Goal: Contribute content: Contribute content

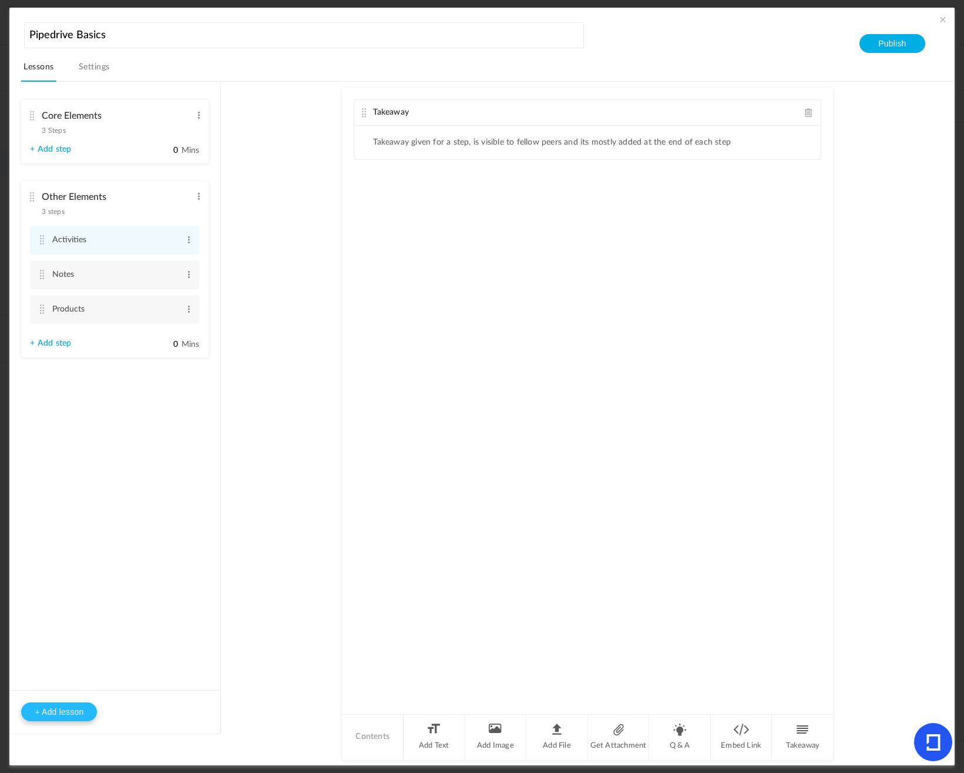
click at [74, 715] on button "+ Add lesson" at bounding box center [59, 711] width 76 height 19
type input "Handy Features"
click at [112, 461] on ul "Core Elements 3 Steps Edit Delete Organizations Edit Delete People Edit Delete …" at bounding box center [114, 275] width 211 height 387
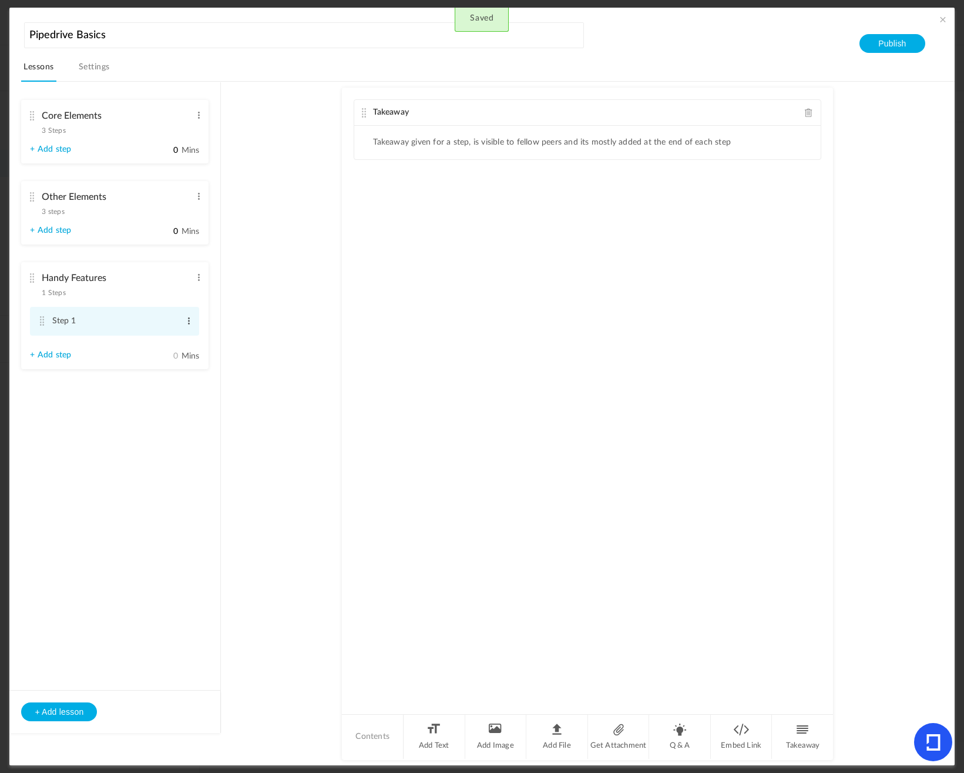
click at [189, 317] on span at bounding box center [188, 321] width 9 height 12
click at [173, 338] on link "Edit" at bounding box center [170, 340] width 46 height 14
type input "Nearby"
click at [142, 351] on li "Handy Features 1 Steps Edit Delete Nearby Edit Delete" at bounding box center [114, 317] width 187 height 111
click at [944, 20] on span at bounding box center [943, 20] width 12 height 12
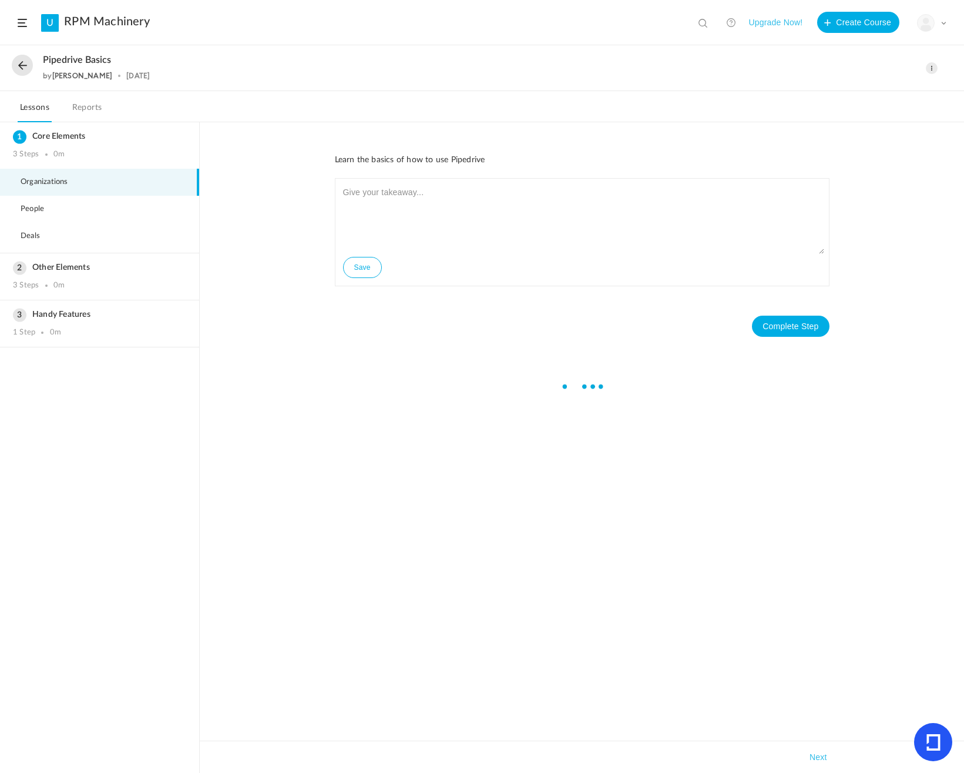
click at [21, 69] on button at bounding box center [22, 65] width 21 height 21
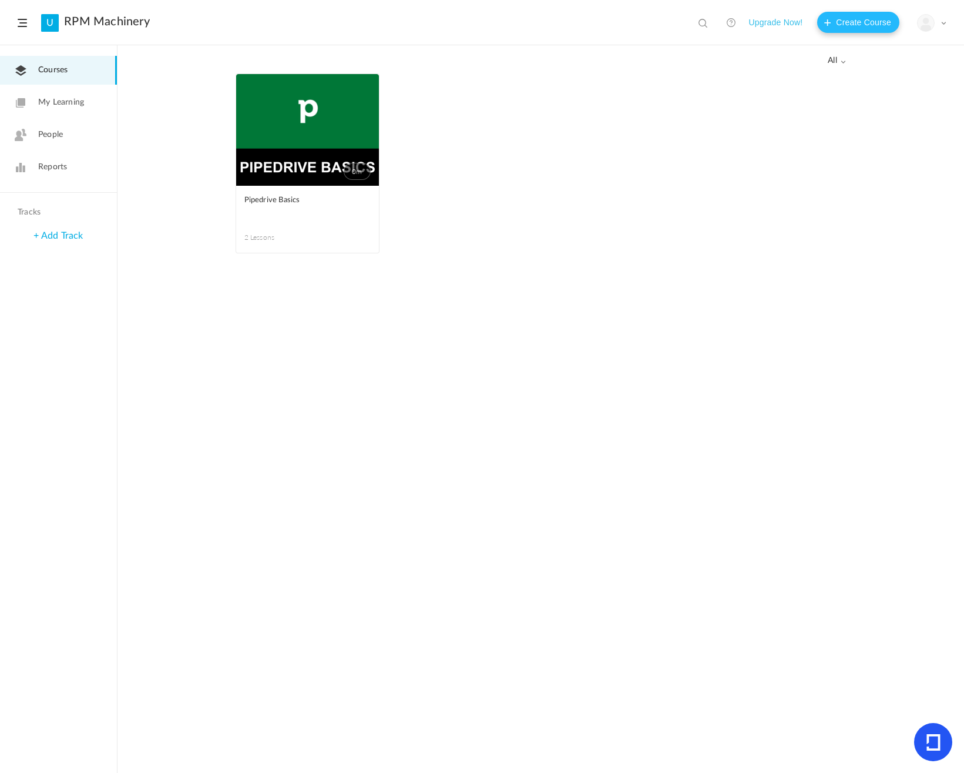
click at [860, 27] on button "Create Course" at bounding box center [858, 22] width 82 height 21
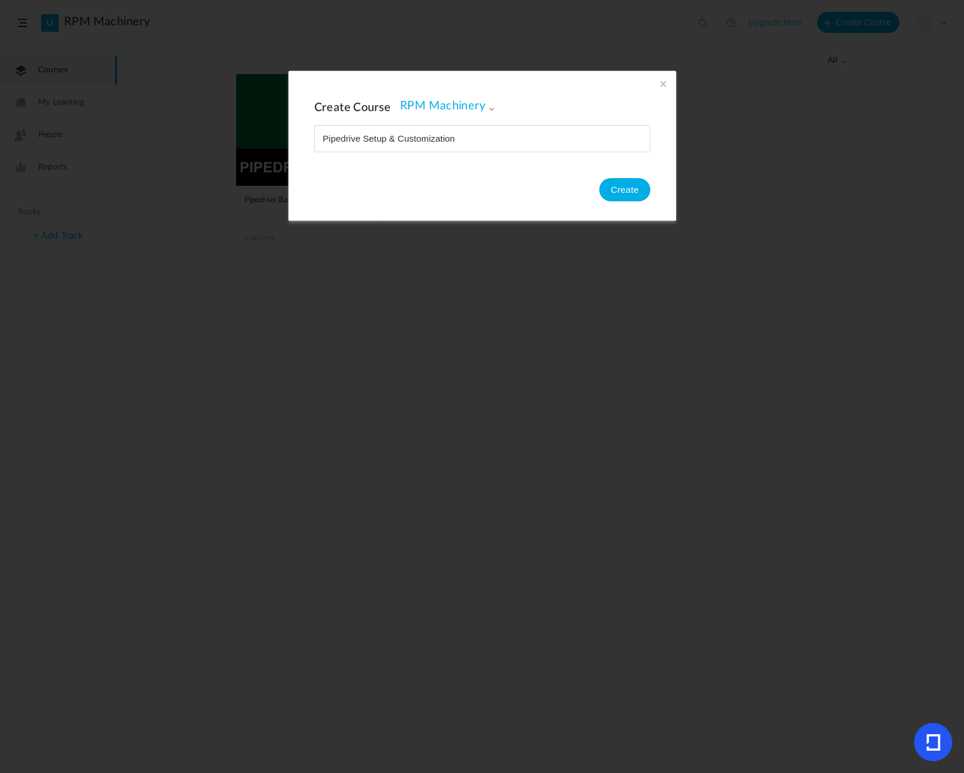
type input "Pipedrive Setup & Customization"
click at [626, 194] on button "Create" at bounding box center [624, 190] width 51 height 24
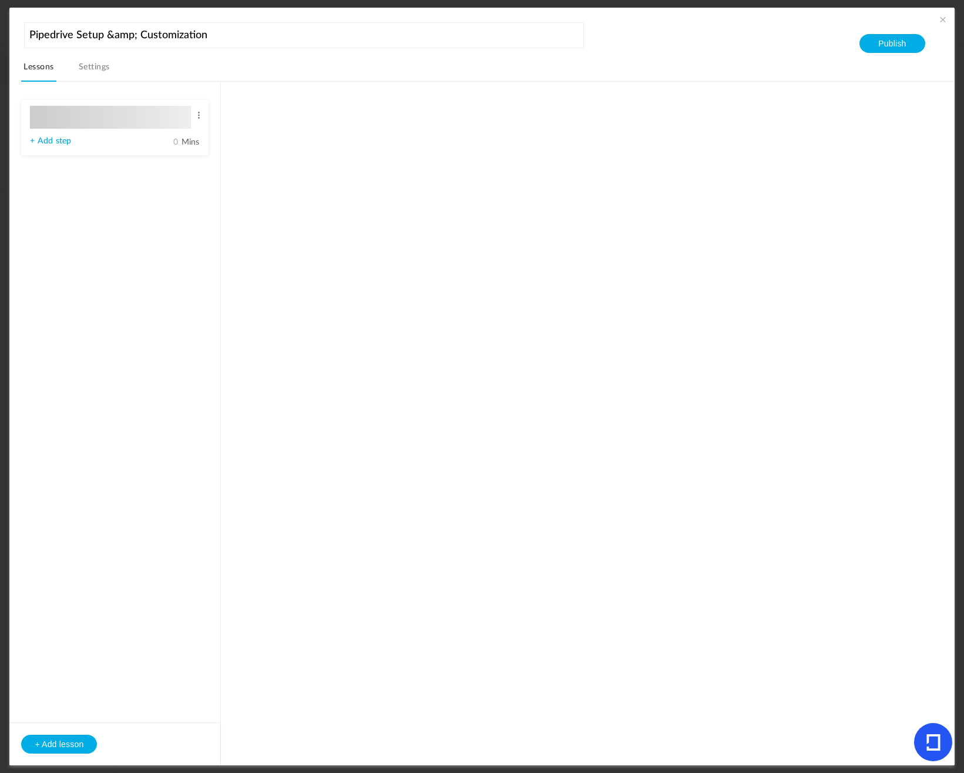
type input "Lesson 1"
type input "0"
type input "Step 1"
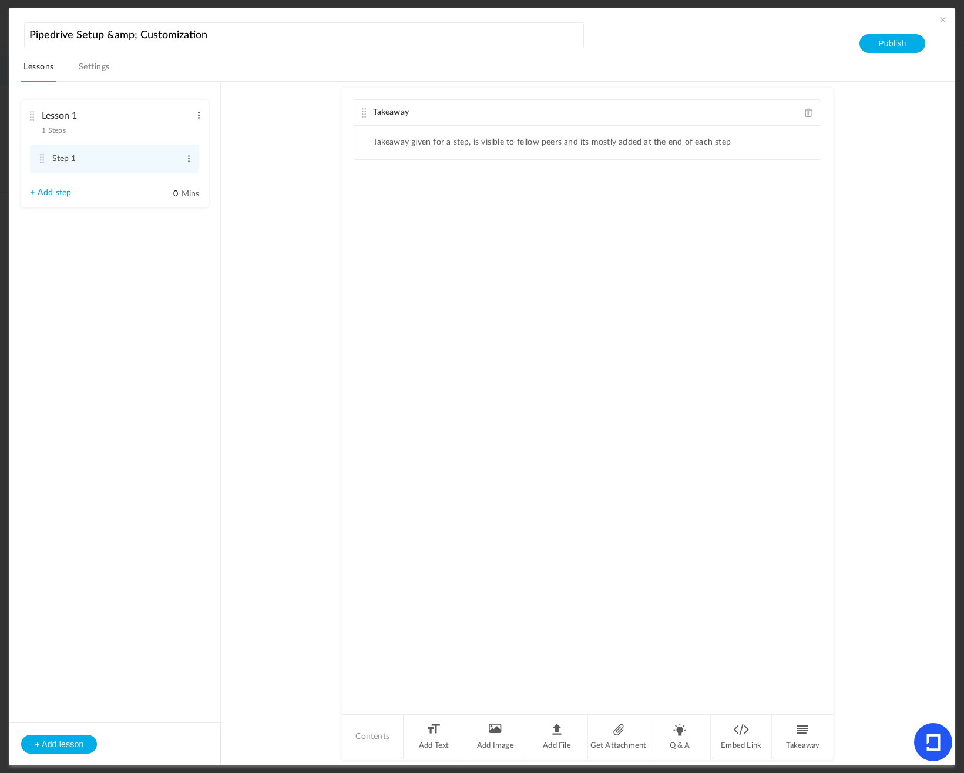
click at [194, 120] on span at bounding box center [198, 115] width 9 height 12
click at [183, 128] on link "Edit" at bounding box center [180, 134] width 46 height 14
click at [66, 288] on aside "Setup 1 Steps Edit Delete Step 1 Edit Delete 0 Mins" at bounding box center [115, 423] width 212 height 683
click at [196, 119] on span at bounding box center [198, 115] width 9 height 12
click at [181, 133] on link "Edit" at bounding box center [180, 134] width 46 height 14
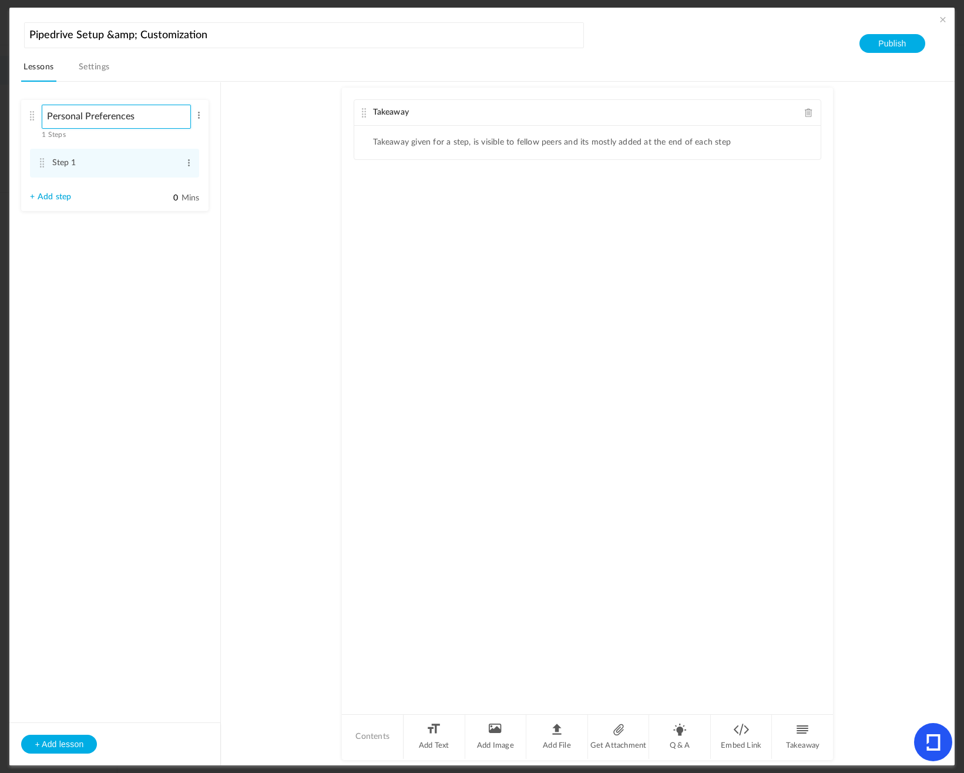
type input "Personal Preferences"
click at [98, 284] on aside "Personal Preferences 1 Steps Edit Delete Step 1 Edit Delete" at bounding box center [115, 423] width 212 height 683
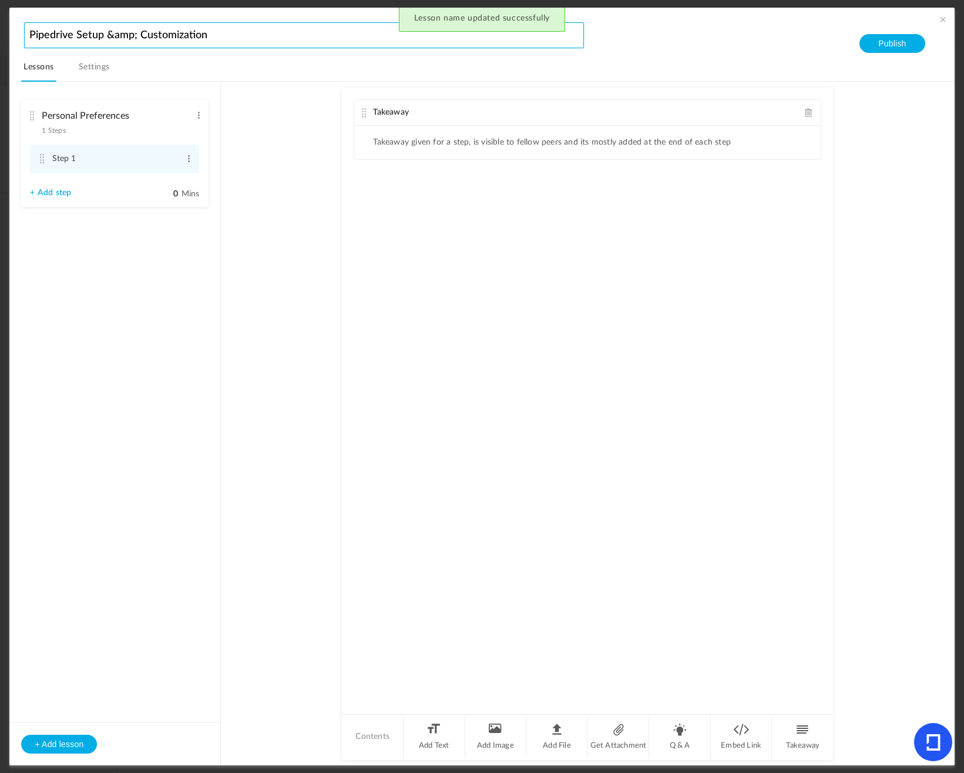
click at [133, 38] on input "Pipedrive Setup &amp; Customization" at bounding box center [304, 35] width 560 height 26
type input "Pipedrive Setup and Customization"
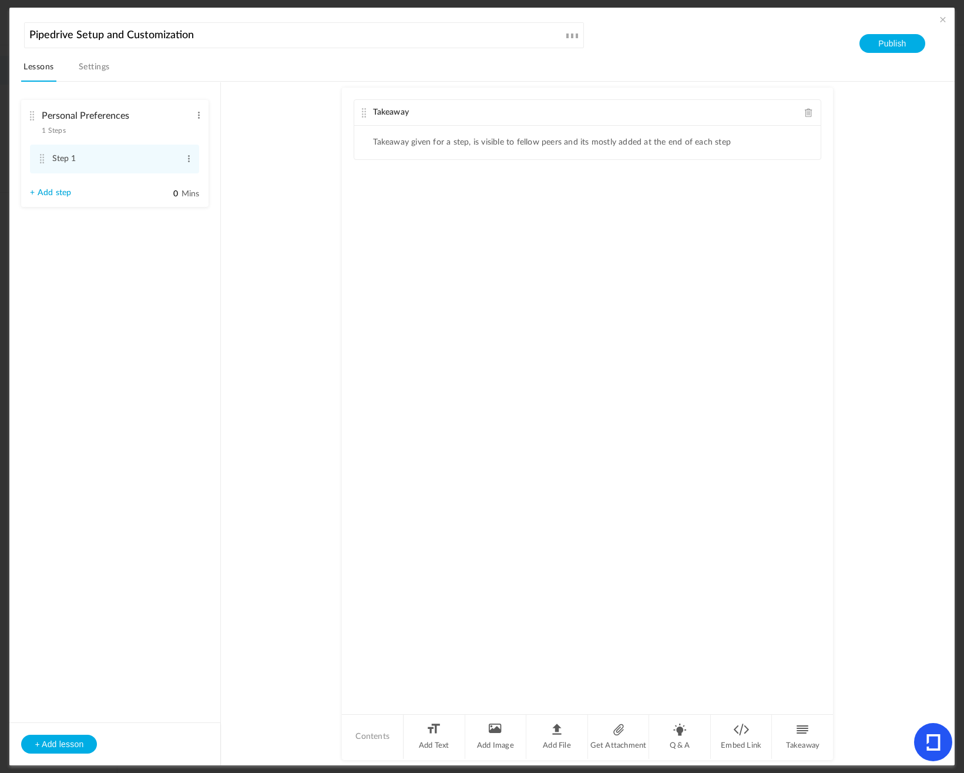
click at [123, 366] on aside "Personal Preferences 1 Steps Edit Delete Step 1 Edit Delete" at bounding box center [115, 423] width 212 height 683
click at [190, 161] on span at bounding box center [188, 159] width 9 height 12
click at [173, 174] on link "Edit" at bounding box center [170, 178] width 46 height 14
click at [189, 157] on span at bounding box center [188, 159] width 9 height 12
click at [172, 173] on link "Edit" at bounding box center [170, 178] width 46 height 14
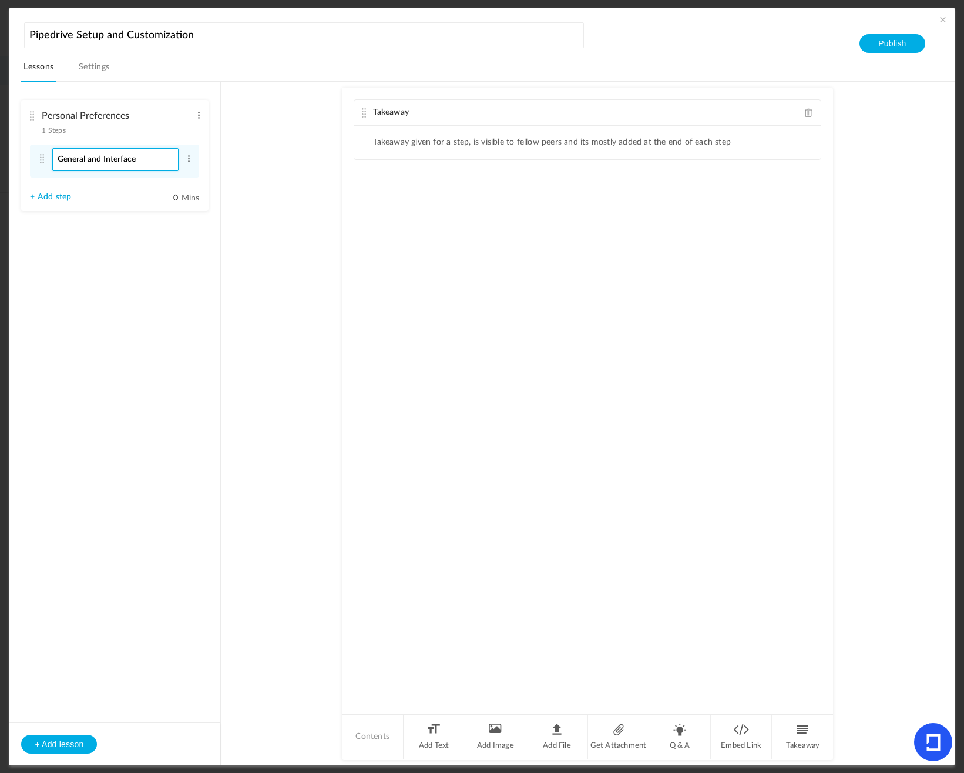
type input "General and Interface"
click at [167, 314] on aside "Personal Preferences 1 Steps Edit Delete General and Interface Edit Delete" at bounding box center [115, 423] width 212 height 683
click at [197, 119] on span at bounding box center [198, 115] width 9 height 12
click at [182, 133] on link "Edit" at bounding box center [180, 134] width 46 height 14
type input "My Account"
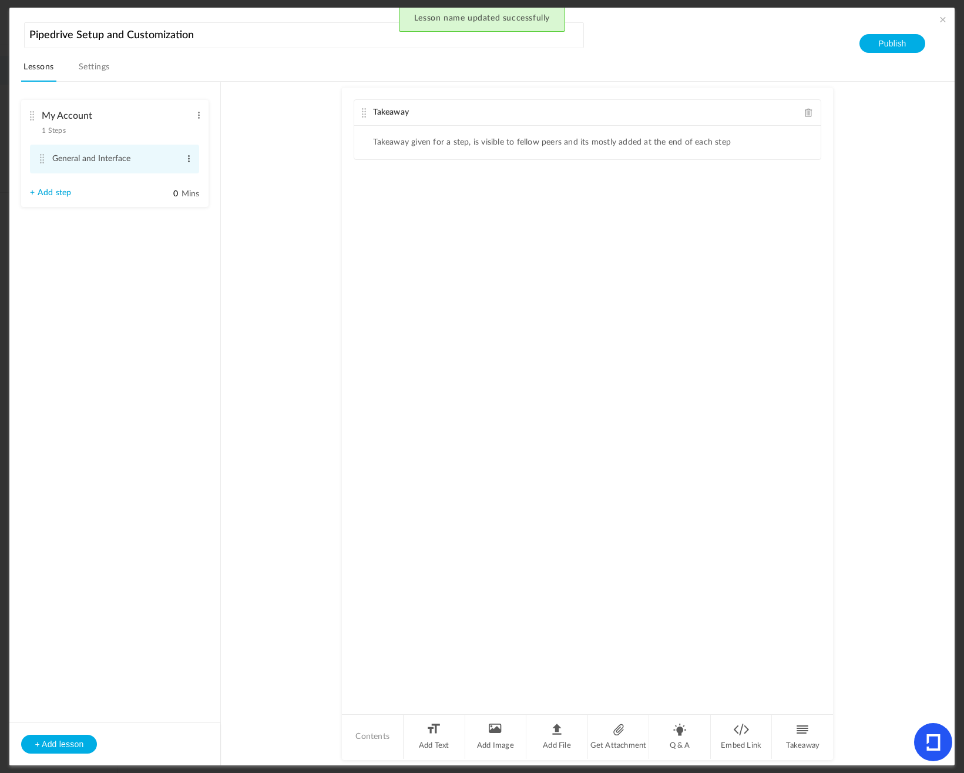
click at [191, 153] on span at bounding box center [188, 159] width 9 height 12
click at [168, 174] on link "Edit" at bounding box center [170, 178] width 46 height 14
type input "Personal preferences"
click at [49, 192] on link "+ Add step" at bounding box center [50, 194] width 41 height 10
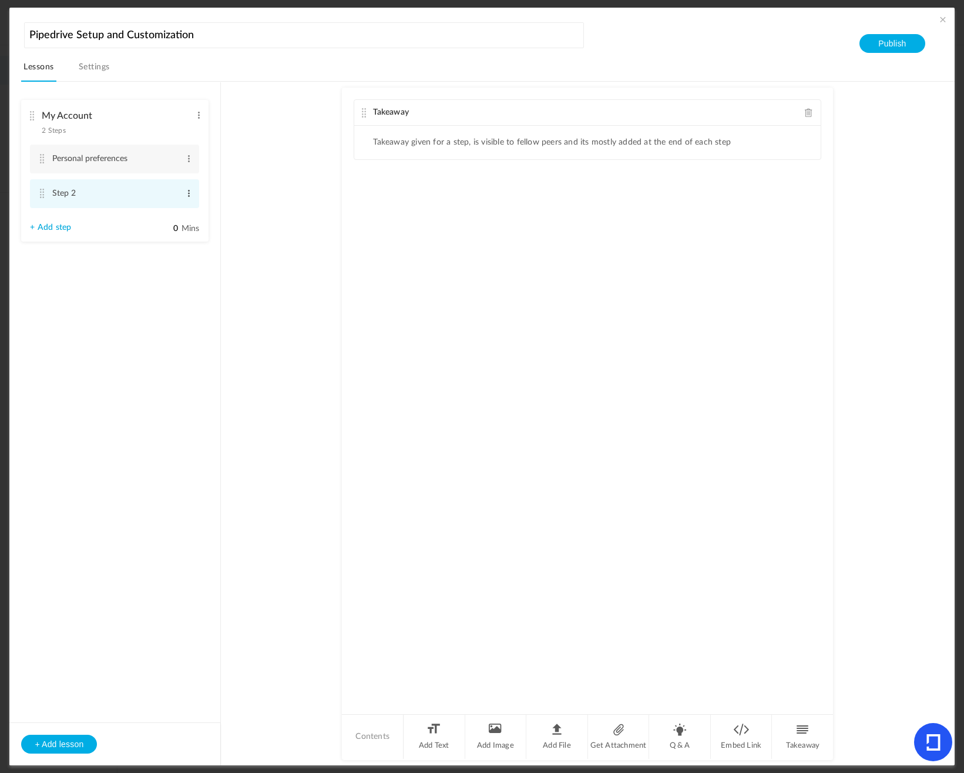
click at [192, 197] on span at bounding box center [188, 193] width 9 height 12
click at [162, 216] on link "Edit" at bounding box center [170, 213] width 46 height 14
type input "Password and login"
click at [56, 226] on link "+ Add step" at bounding box center [50, 228] width 41 height 10
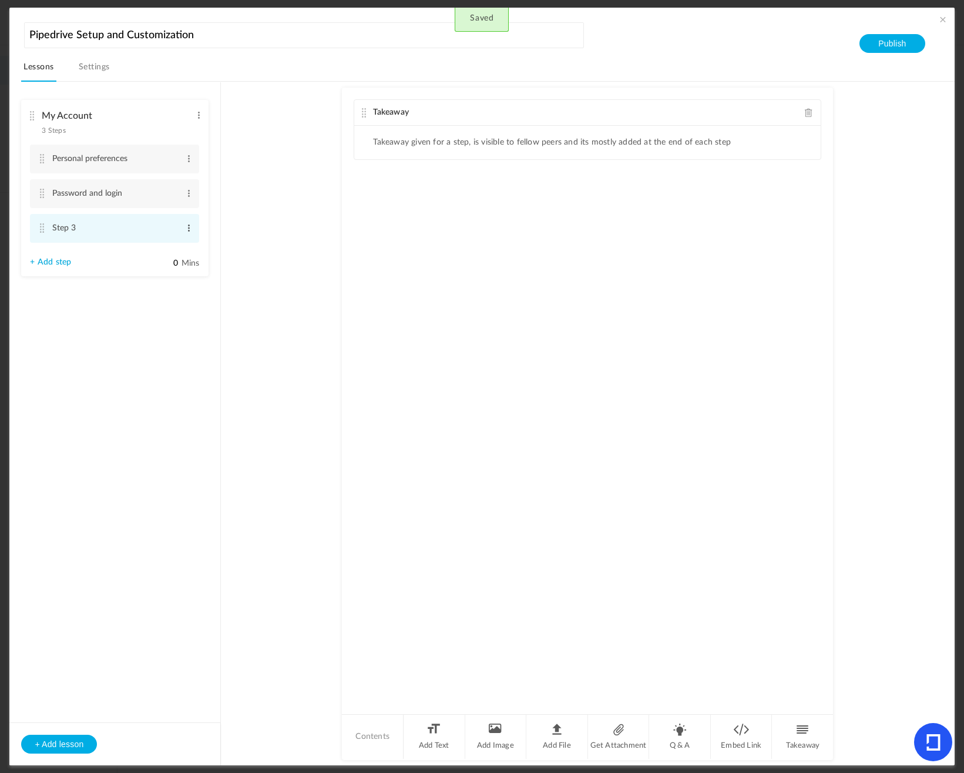
click at [192, 231] on span at bounding box center [188, 228] width 9 height 12
click at [172, 243] on link "Edit" at bounding box center [170, 247] width 46 height 14
type input "Email sync"
click at [58, 260] on link "+ Add step" at bounding box center [50, 262] width 41 height 10
click at [186, 261] on span at bounding box center [188, 263] width 9 height 12
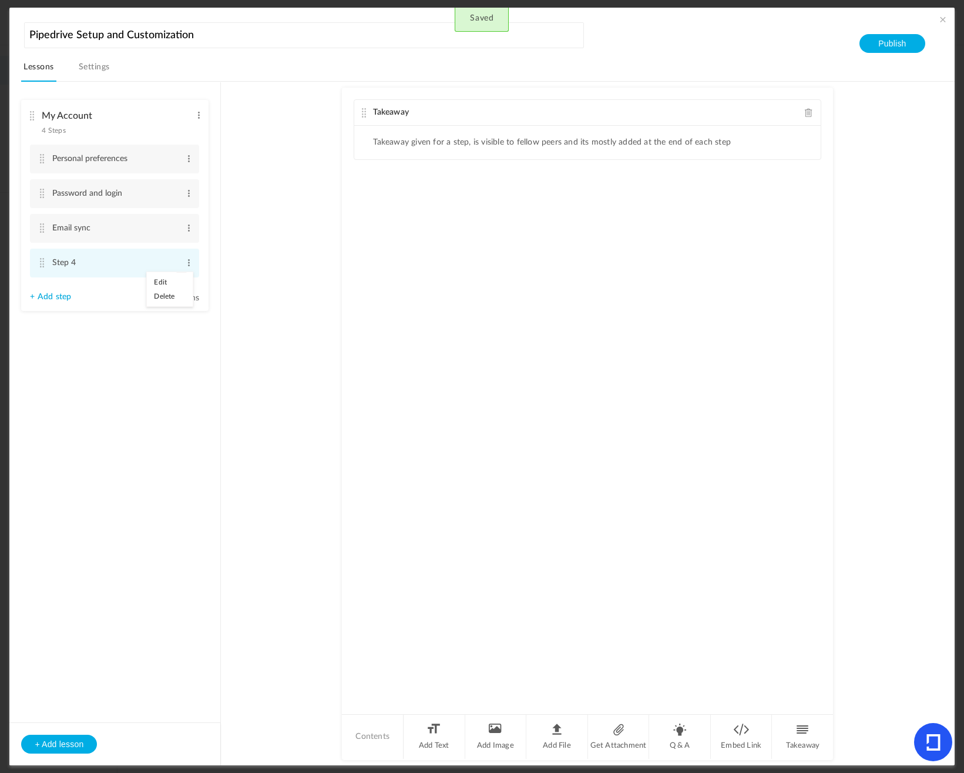
click at [172, 279] on link "Edit" at bounding box center [170, 282] width 46 height 14
type input "Contact sync"
click at [53, 296] on link "+ Add step" at bounding box center [50, 297] width 41 height 10
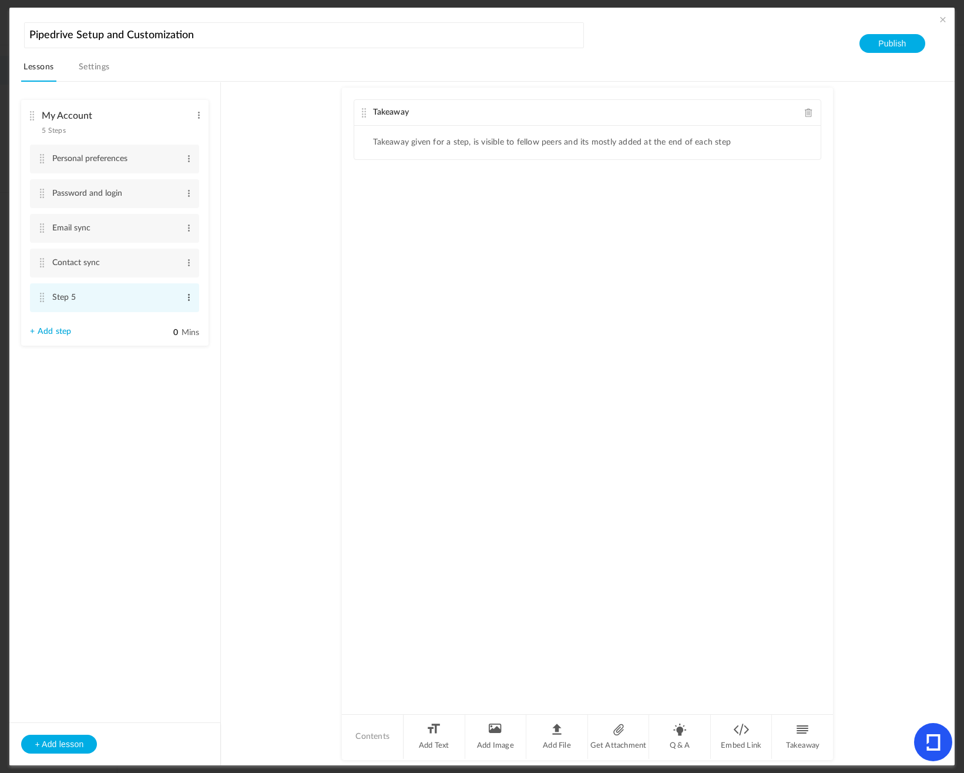
click at [192, 293] on span at bounding box center [188, 297] width 9 height 12
click at [172, 316] on link "Edit" at bounding box center [170, 317] width 46 height 14
type input "Calendar sync"
click at [48, 332] on link "+ Add step" at bounding box center [50, 332] width 41 height 10
click at [187, 328] on span at bounding box center [188, 332] width 9 height 12
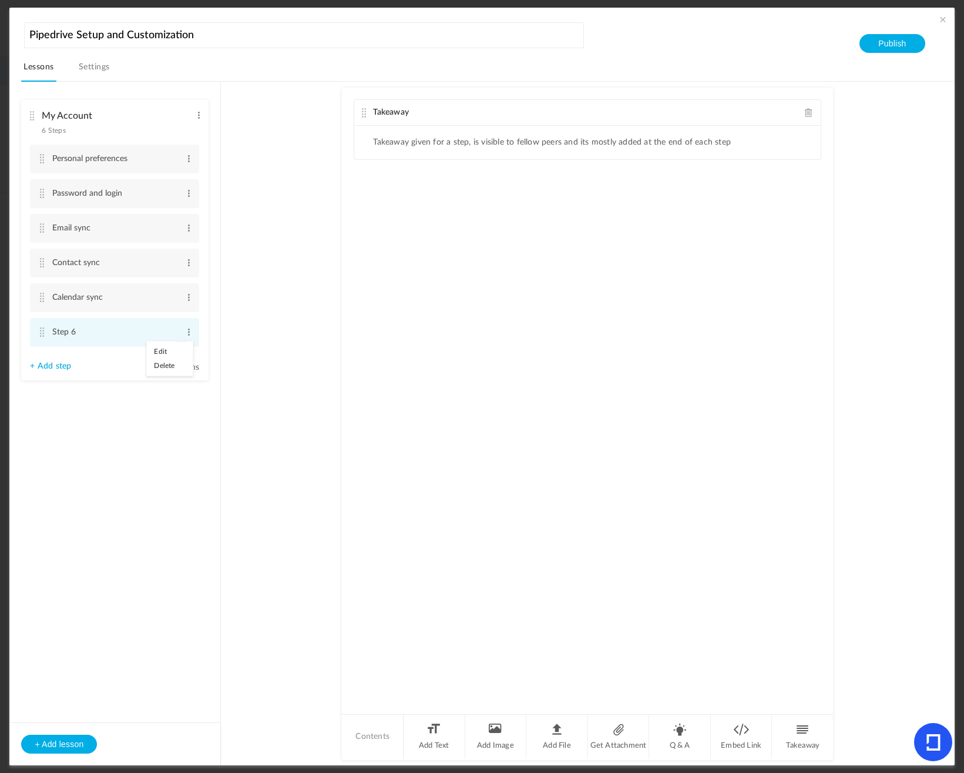
click at [159, 355] on link "Edit" at bounding box center [170, 351] width 46 height 14
type input "Google Drive"
click at [48, 365] on link "+ Add step" at bounding box center [50, 368] width 41 height 10
click at [187, 367] on span at bounding box center [188, 367] width 9 height 12
click at [162, 387] on link "Edit" at bounding box center [170, 386] width 46 height 14
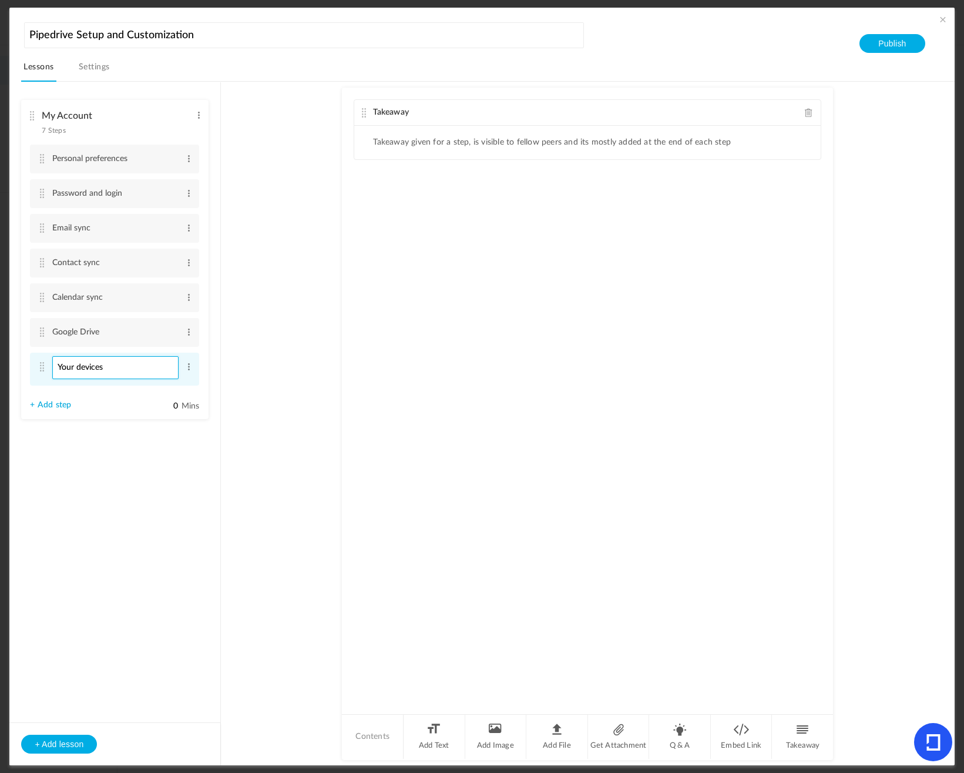
type input "Your devices"
click at [49, 404] on link "+ Add step" at bounding box center [50, 401] width 41 height 10
click at [189, 402] on span at bounding box center [188, 401] width 9 height 12
click at [166, 417] on link "Edit" at bounding box center [170, 421] width 46 height 14
type input "Notifications"
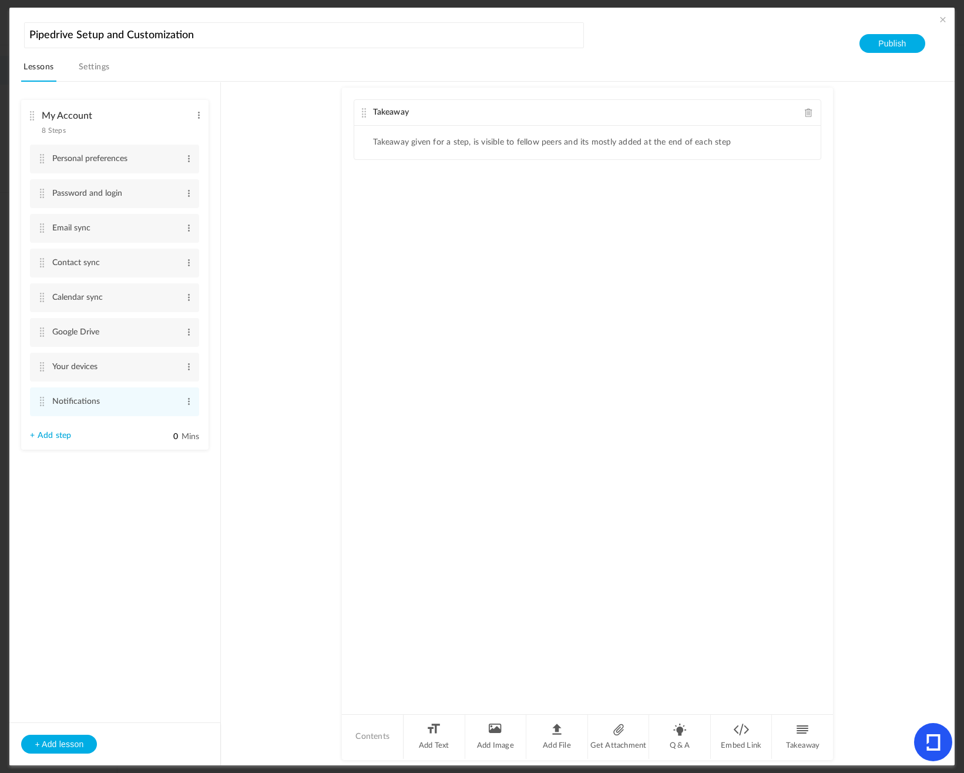
click at [46, 442] on li "My Account 8 Steps Edit Delete Personal preferences Edit Delete Edit Delete 0" at bounding box center [114, 275] width 187 height 350
click at [51, 431] on link "+ Add step" at bounding box center [50, 436] width 41 height 10
click at [183, 437] on li "Step 9 Edit Delete" at bounding box center [114, 436] width 169 height 29
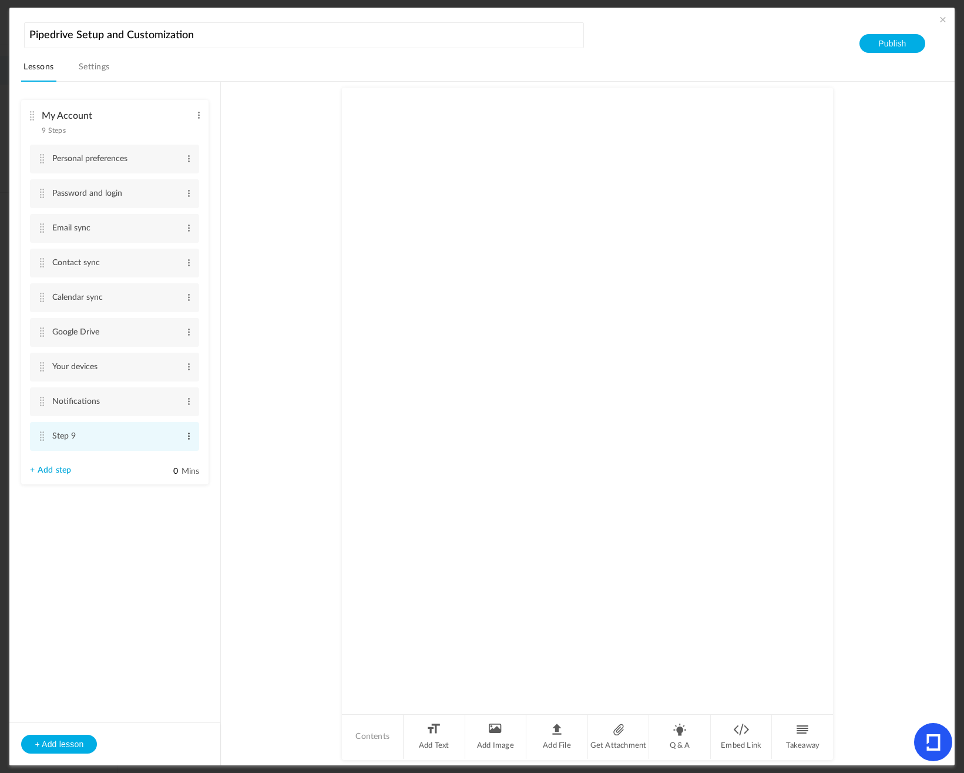
click at [187, 437] on span at bounding box center [188, 436] width 9 height 12
click at [162, 455] on link "Edit" at bounding box center [170, 455] width 46 height 14
type input "Referral program"
click at [52, 471] on link "+ Add step" at bounding box center [50, 470] width 41 height 10
click at [188, 468] on span at bounding box center [188, 471] width 9 height 12
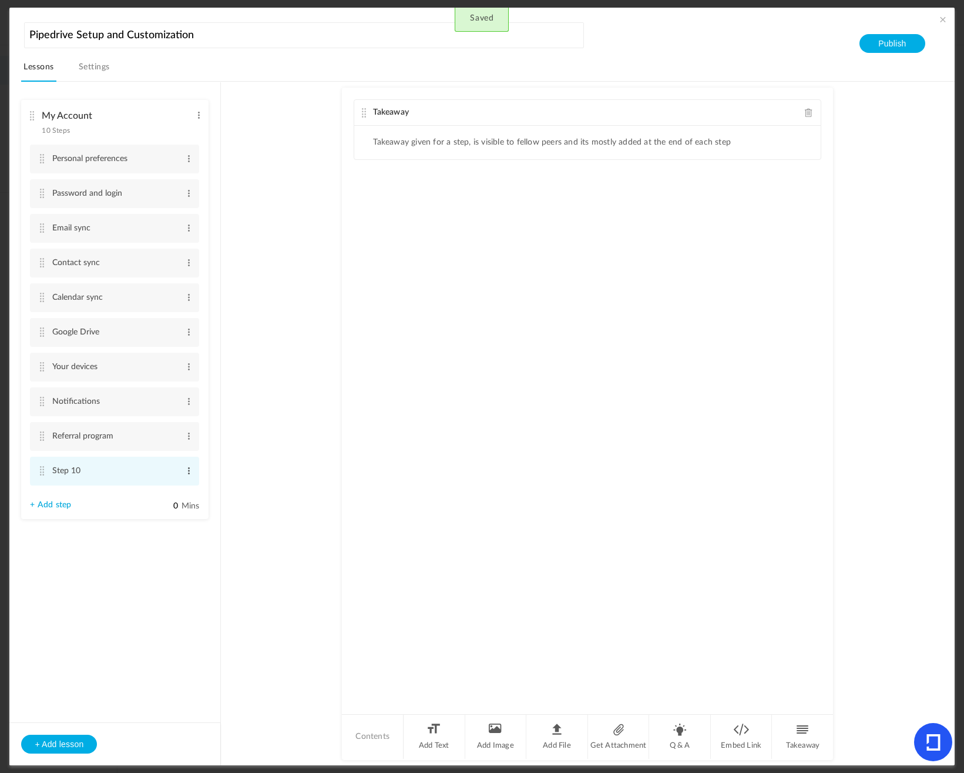
click at [189, 472] on span at bounding box center [188, 471] width 9 height 12
click at [165, 492] on link "Edit" at bounding box center [170, 490] width 46 height 14
type input "Interface preferences"
click at [58, 740] on button "+ Add lesson" at bounding box center [59, 743] width 76 height 19
type input "Lesson 2"
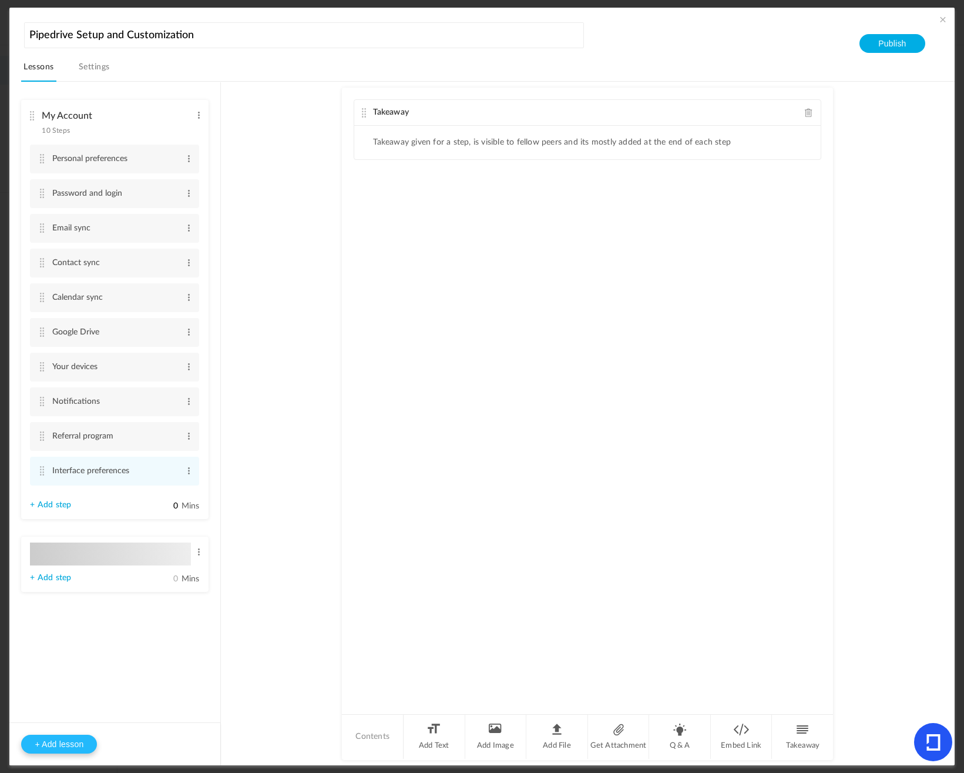
type input "0"
type input "Step 1"
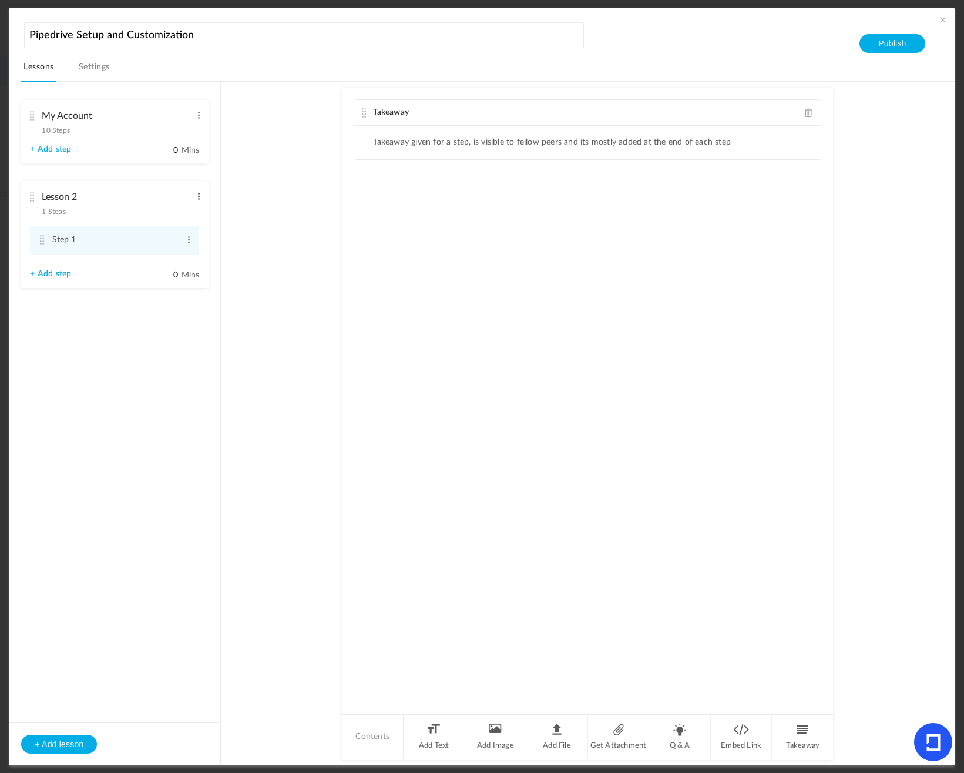
click at [194, 198] on span at bounding box center [198, 196] width 9 height 12
click at [174, 215] on link "Edit" at bounding box center [180, 216] width 46 height 14
type input "Other Customization"
click at [107, 352] on aside "My Account 10 Steps Edit Delete Personal preferences Edit Delete Password and l…" at bounding box center [115, 423] width 212 height 683
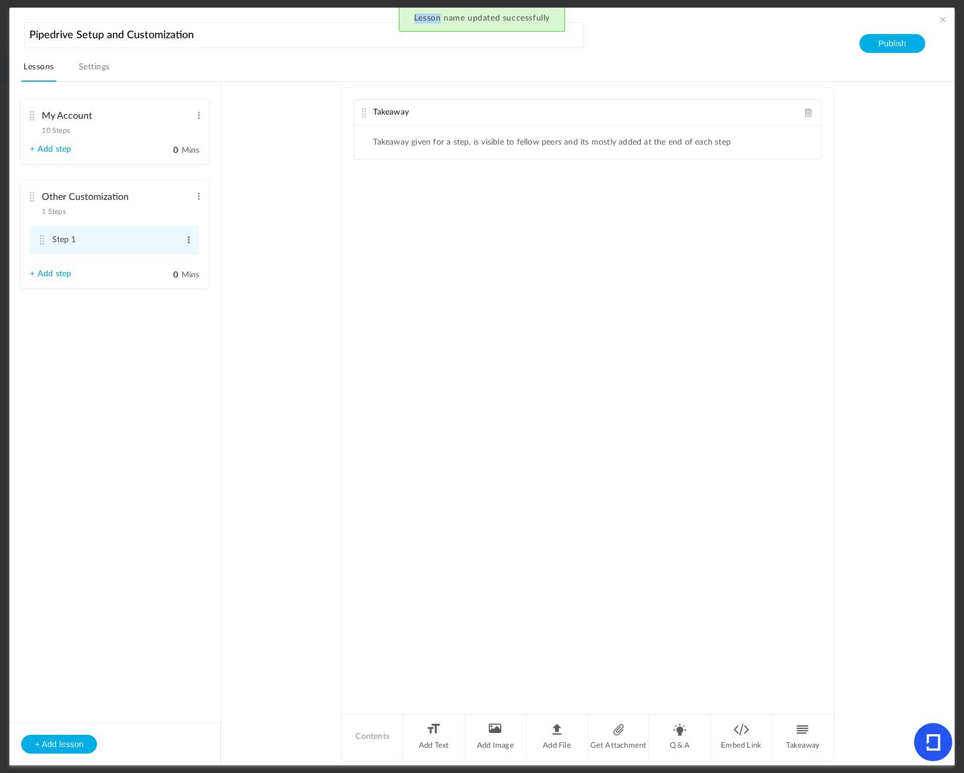
click at [184, 238] on span at bounding box center [188, 240] width 9 height 12
click at [160, 259] on link "Edit" at bounding box center [170, 259] width 46 height 14
type input "Deals"
click at [546, 451] on div "Takeaway Takeaway given for a step, is visible to fellow peers and its mostly a…" at bounding box center [587, 400] width 491 height 625
click at [431, 740] on li "Add Text" at bounding box center [435, 736] width 62 height 44
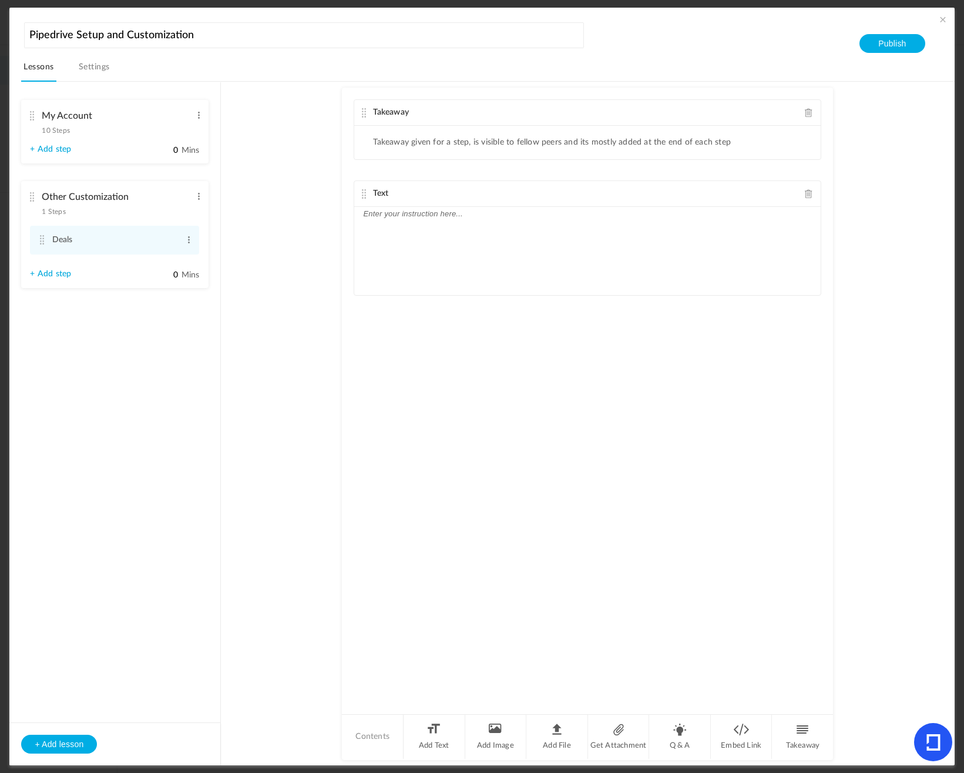
click at [445, 234] on div at bounding box center [587, 251] width 466 height 88
click at [378, 191] on span "Text" at bounding box center [380, 193] width 15 height 8
click at [447, 225] on div at bounding box center [587, 251] width 466 height 88
click at [585, 363] on div "Takeaway Takeaway given for a step, is visible to fellow peers and its mostly a…" at bounding box center [587, 400] width 491 height 625
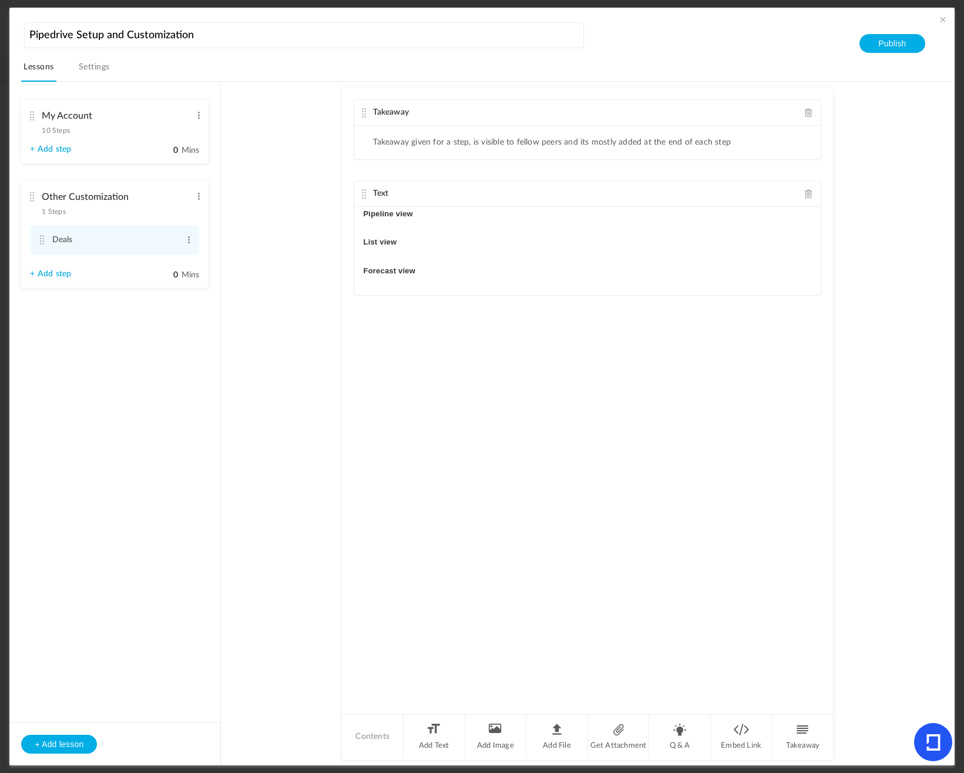
click at [444, 284] on div "Pipeline view List view Forecast view" at bounding box center [587, 251] width 466 height 88
click at [448, 408] on div "Takeaway Takeaway given for a step, is visible to fellow peers and its mostly a…" at bounding box center [587, 400] width 491 height 625
